Goal: Find specific page/section: Find specific page/section

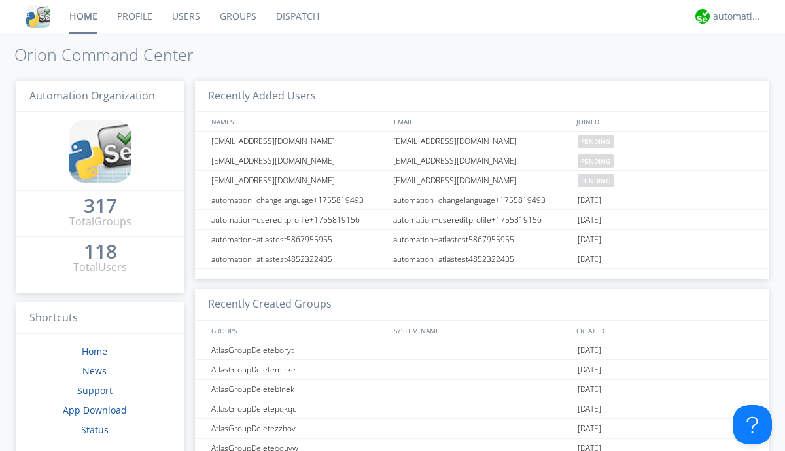
click at [296, 16] on link "Dispatch" at bounding box center [297, 16] width 63 height 33
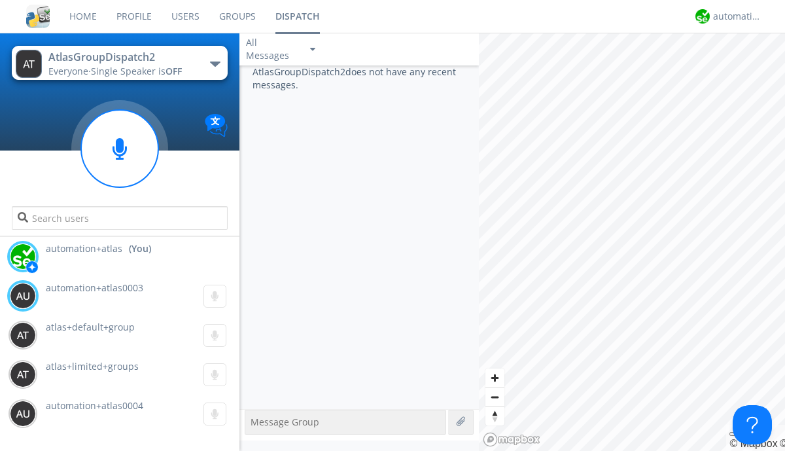
click at [215, 63] on div "button" at bounding box center [215, 63] width 10 height 5
click at [0, 0] on span "AtlasGroupDispatch" at bounding box center [0, 0] width 0 height 0
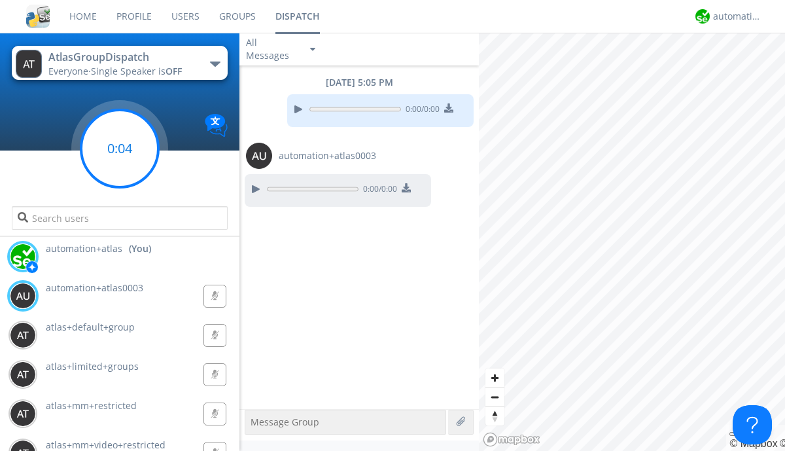
click at [120, 149] on g at bounding box center [119, 148] width 77 height 77
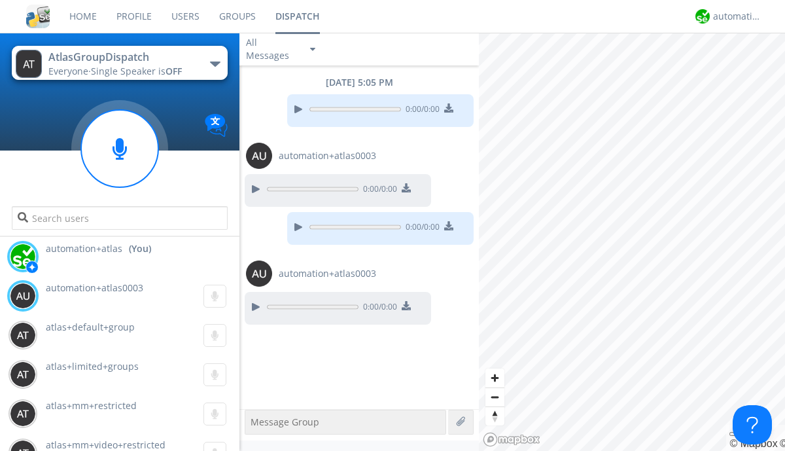
click at [215, 63] on div "button" at bounding box center [215, 63] width 10 height 5
click at [0, 0] on span "AtlasGroupDispatch2" at bounding box center [0, 0] width 0 height 0
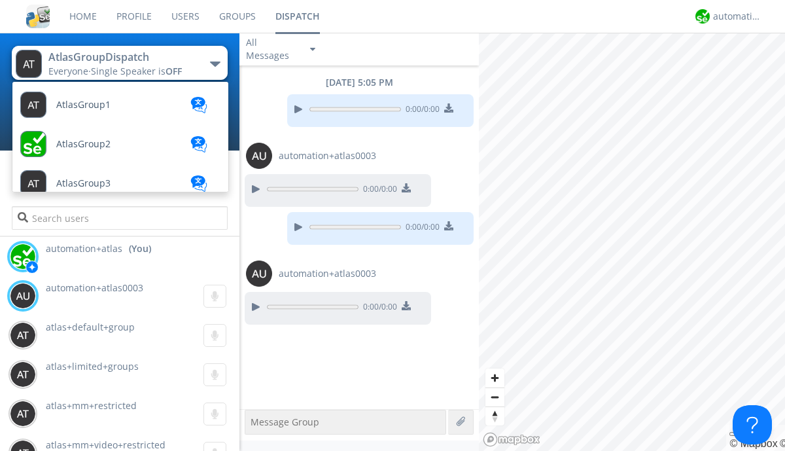
scroll to position [349, 0]
